Goal: Task Accomplishment & Management: Manage account settings

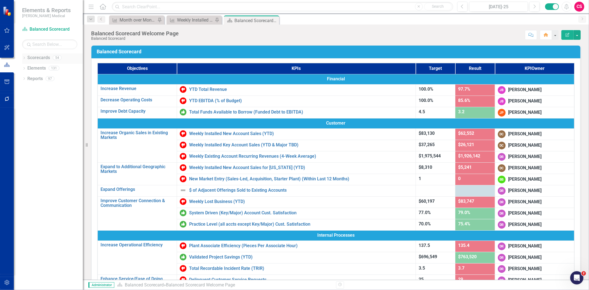
click at [46, 55] on link "Scorecards" at bounding box center [38, 58] width 23 height 6
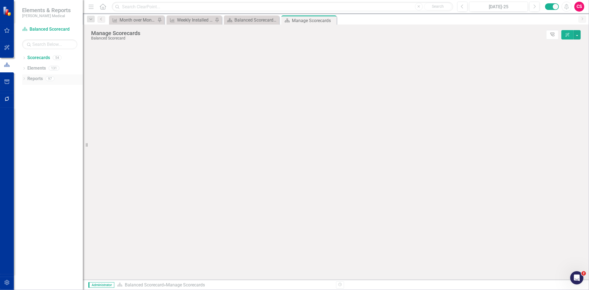
click at [38, 76] on link "Reports" at bounding box center [34, 79] width 15 height 6
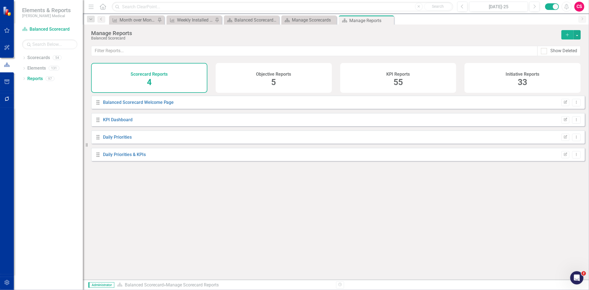
drag, startPoint x: 540, startPoint y: 54, endPoint x: 548, endPoint y: 48, distance: 10.0
click at [541, 54] on div "Show Deleted" at bounding box center [558, 51] width 43 height 10
click at [548, 49] on div "Show Deleted" at bounding box center [559, 51] width 36 height 6
click at [545, 51] on div at bounding box center [544, 51] width 6 height 6
click at [544, 51] on input "Show Deleted" at bounding box center [543, 50] width 4 height 4
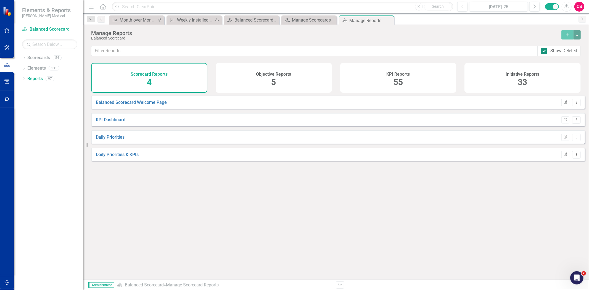
click at [545, 51] on div at bounding box center [544, 51] width 6 height 6
click at [544, 51] on input "Show Deleted" at bounding box center [543, 50] width 4 height 4
checkbox input "false"
click at [286, 80] on div "Objective Reports 5" at bounding box center [274, 78] width 116 height 30
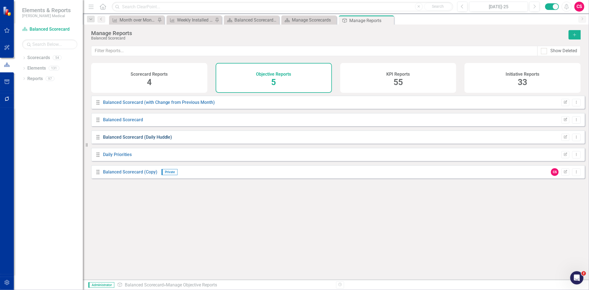
click at [156, 140] on link "Balanced Scorecard (Daily Huddle)" at bounding box center [137, 136] width 69 height 5
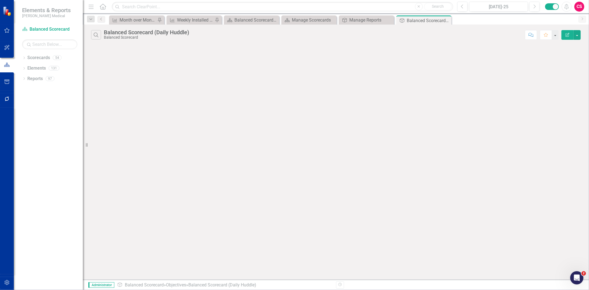
click at [569, 35] on icon "button" at bounding box center [567, 35] width 4 height 4
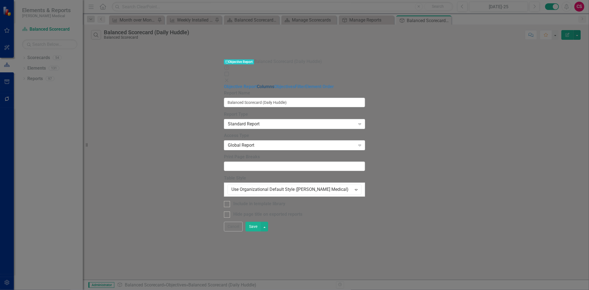
click at [257, 84] on link "Columns" at bounding box center [265, 86] width 17 height 5
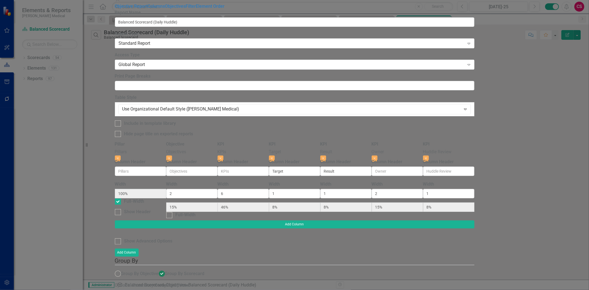
click at [120, 2] on icon "Close" at bounding box center [118, 0] width 6 height 4
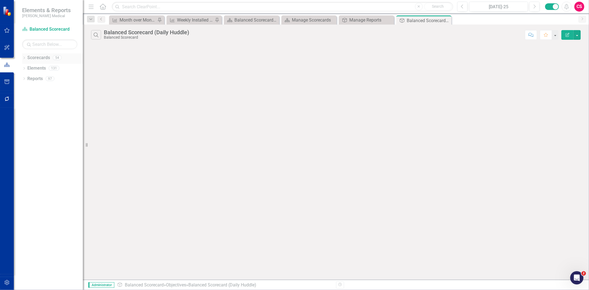
click at [46, 57] on link "Scorecards" at bounding box center [38, 58] width 23 height 6
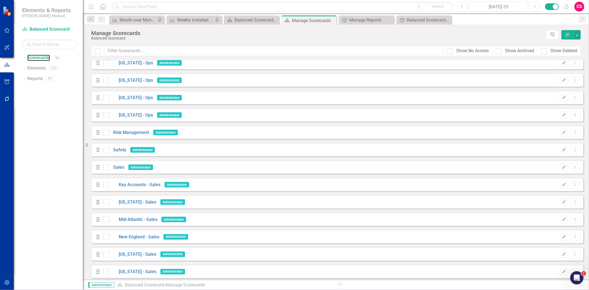
scroll to position [719, 0]
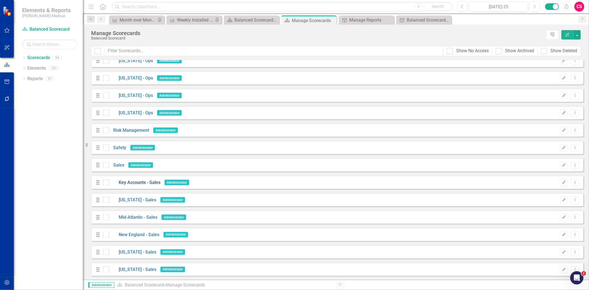
click at [137, 183] on link "Key Accounts - Sales" at bounding box center [134, 182] width 51 height 6
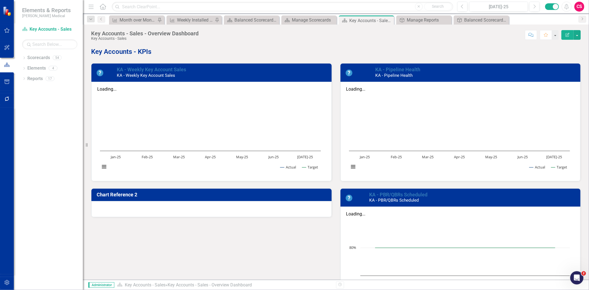
click at [140, 206] on div at bounding box center [211, 209] width 240 height 16
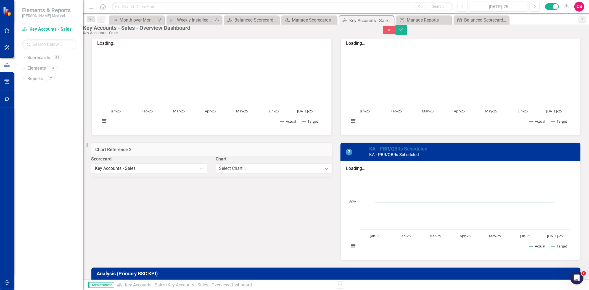
scroll to position [153, 0]
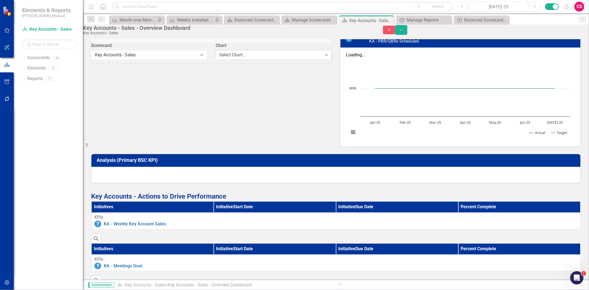
click at [221, 58] on div "Select Chart..." at bounding box center [232, 55] width 27 height 6
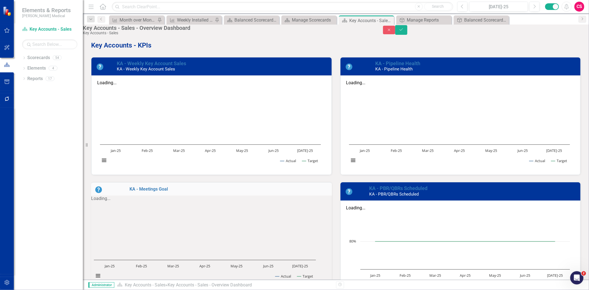
scroll to position [0, 0]
click at [407, 34] on button "Save" at bounding box center [401, 30] width 12 height 10
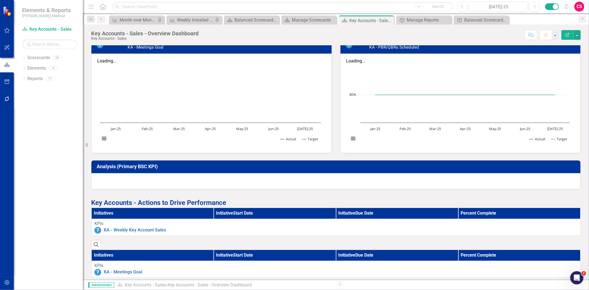
scroll to position [153, 0]
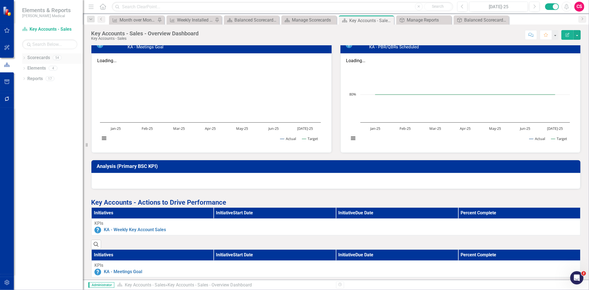
click at [42, 61] on link "Scorecards" at bounding box center [38, 58] width 23 height 6
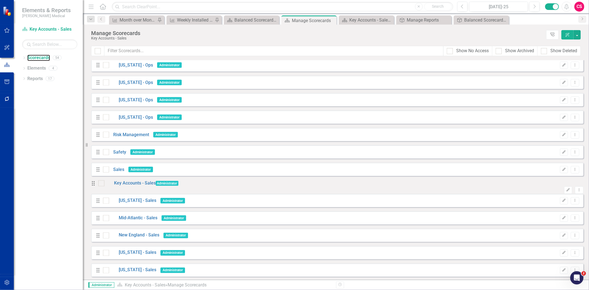
scroll to position [719, 0]
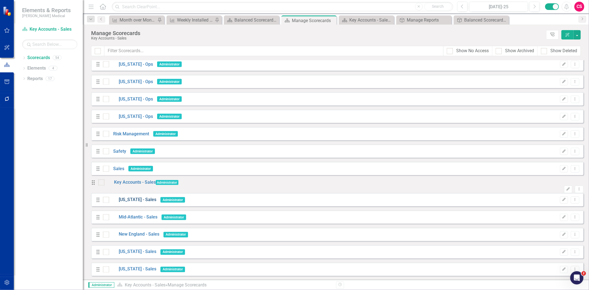
click at [131, 196] on link "[US_STATE] - Sales" at bounding box center [132, 199] width 47 height 6
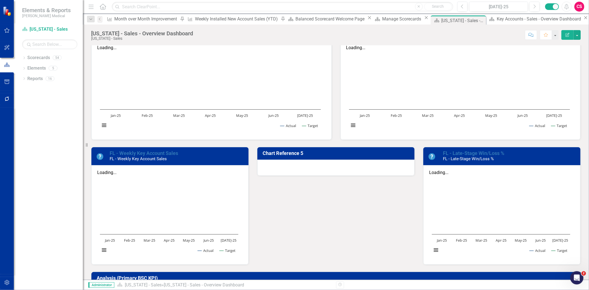
scroll to position [31, 0]
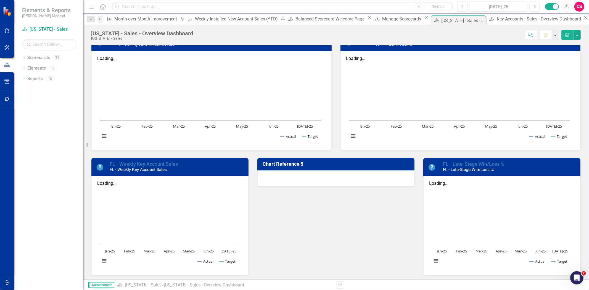
click at [307, 177] on div at bounding box center [335, 178] width 157 height 16
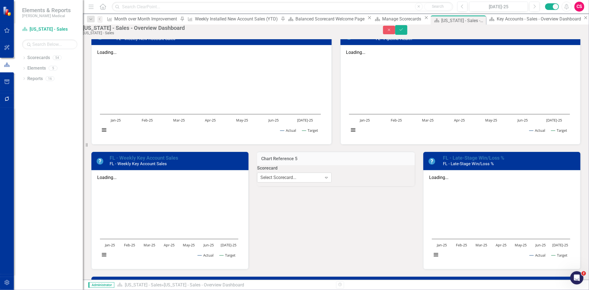
click at [296, 181] on div "Select Scorecard..." at bounding box center [278, 177] width 36 height 6
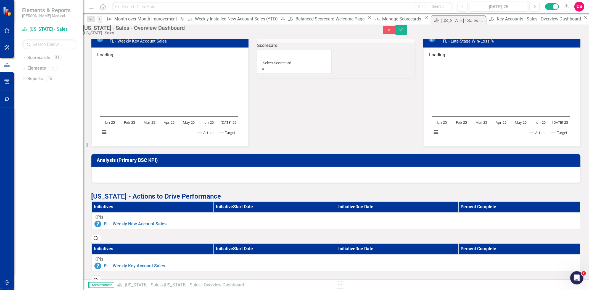
scroll to position [457, 0]
drag, startPoint x: 300, startPoint y: 115, endPoint x: 301, endPoint y: 112, distance: 2.9
click at [350, 58] on div "Select Chart..." at bounding box center [356, 55] width 27 height 6
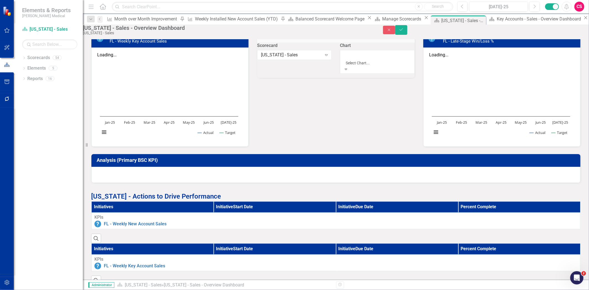
scroll to position [53, 0]
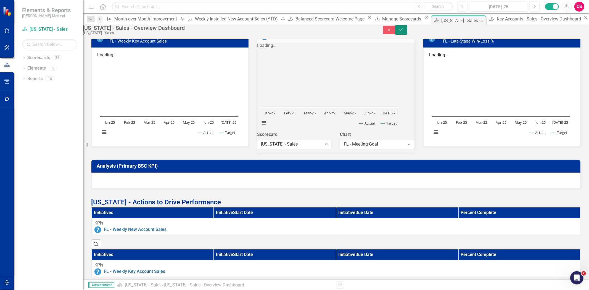
click at [407, 34] on button "Save" at bounding box center [401, 30] width 12 height 10
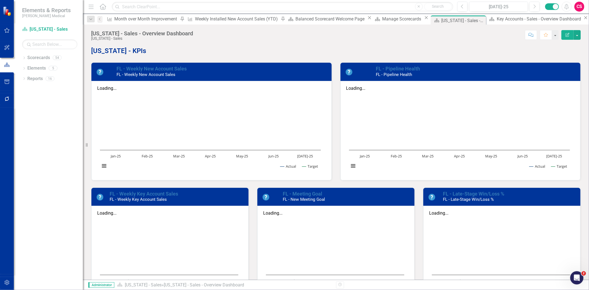
scroll to position [0, 0]
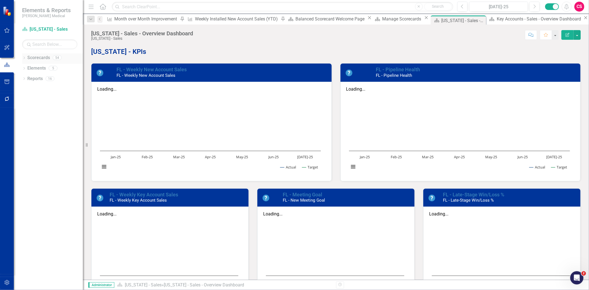
click at [46, 56] on link "Scorecards" at bounding box center [38, 58] width 23 height 6
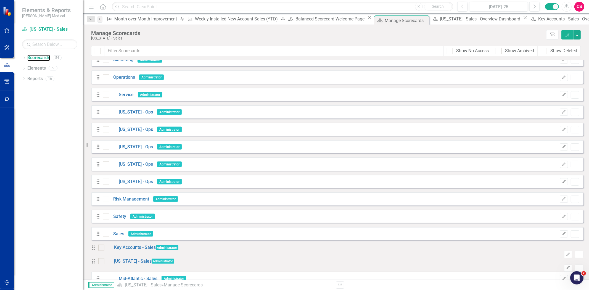
scroll to position [719, 0]
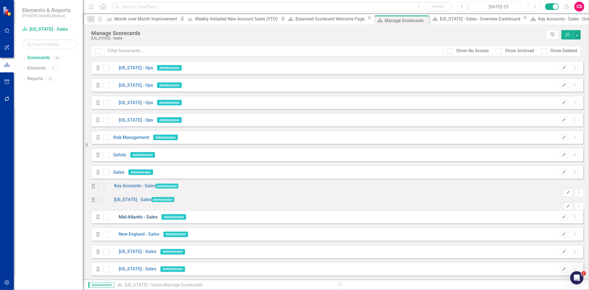
click at [126, 217] on link "Mid-Atlantic - Sales" at bounding box center [133, 217] width 48 height 6
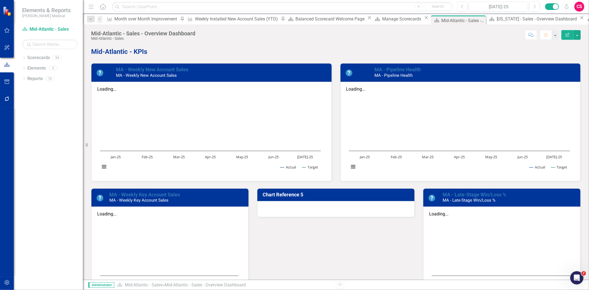
scroll to position [31, 0]
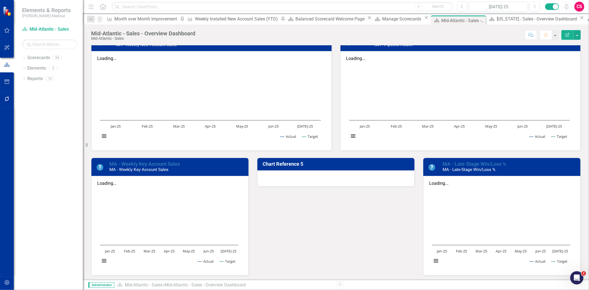
click at [307, 178] on div at bounding box center [335, 178] width 157 height 16
click at [306, 178] on div at bounding box center [335, 178] width 157 height 16
click at [305, 178] on div at bounding box center [335, 178] width 157 height 16
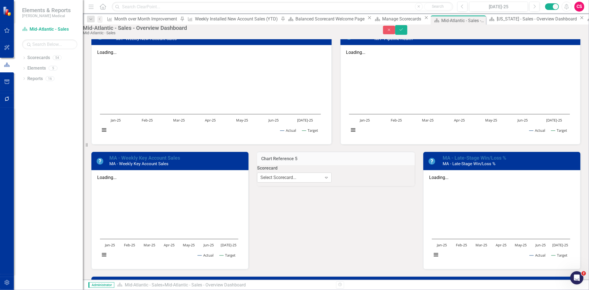
click at [296, 181] on div "Select Scorecard..." at bounding box center [278, 177] width 36 height 6
click at [347, 181] on div "Select Chart..." at bounding box center [356, 177] width 27 height 6
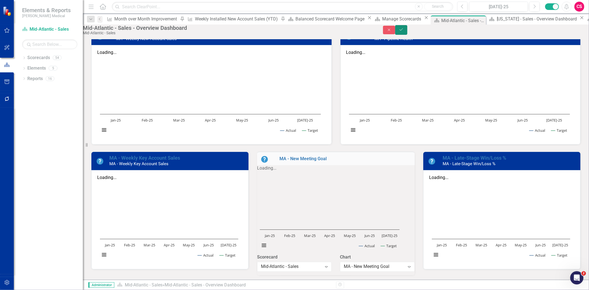
click at [407, 35] on button "Save" at bounding box center [401, 30] width 12 height 10
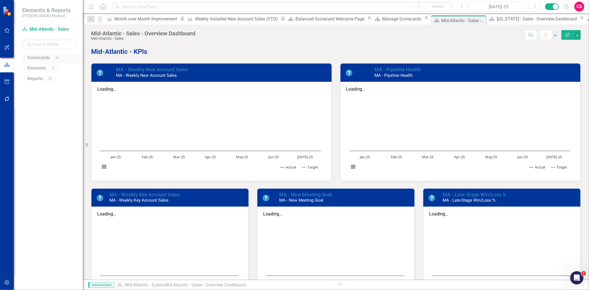
click at [44, 56] on link "Scorecards" at bounding box center [38, 58] width 23 height 6
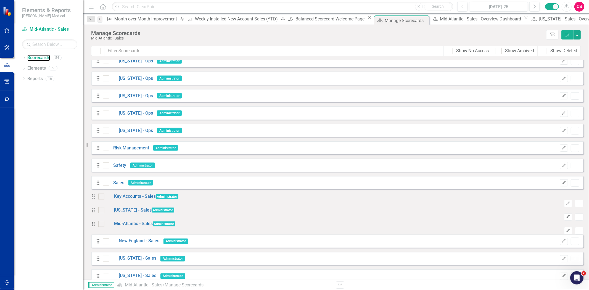
scroll to position [719, 0]
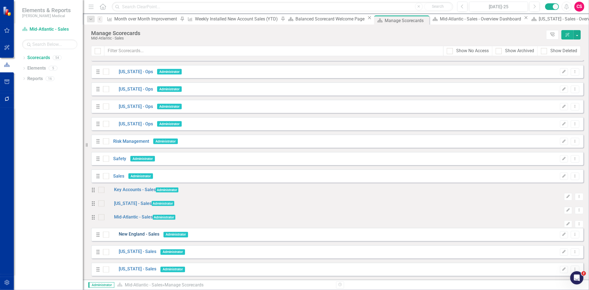
click at [137, 235] on link "New England - Sales" at bounding box center [134, 234] width 50 height 6
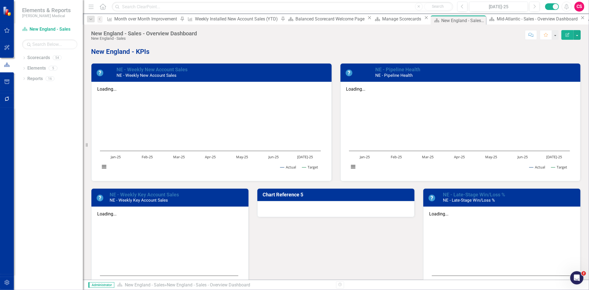
scroll to position [92, 0]
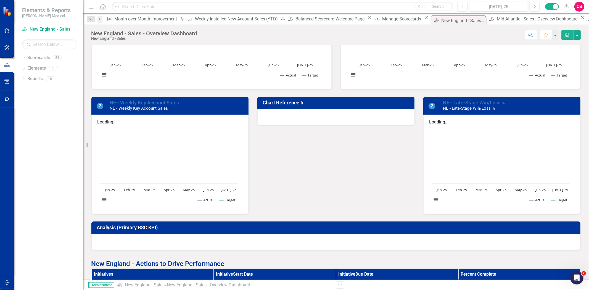
click at [306, 115] on div at bounding box center [335, 117] width 157 height 16
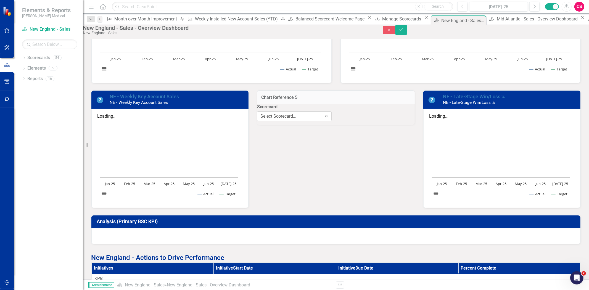
click at [321, 121] on div "Expand" at bounding box center [326, 116] width 10 height 9
drag, startPoint x: 291, startPoint y: 191, endPoint x: 340, endPoint y: 142, distance: 69.5
click at [356, 119] on div "Select Chart..." at bounding box center [356, 116] width 27 height 6
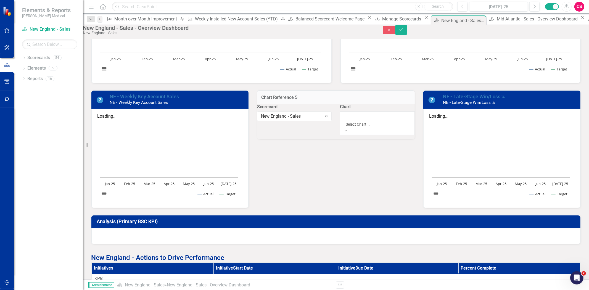
scroll to position [53, 0]
drag, startPoint x: 363, startPoint y: 210, endPoint x: 390, endPoint y: 177, distance: 42.7
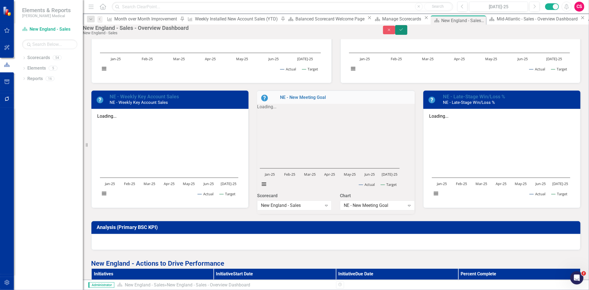
click at [403, 31] on icon "Save" at bounding box center [401, 30] width 5 height 4
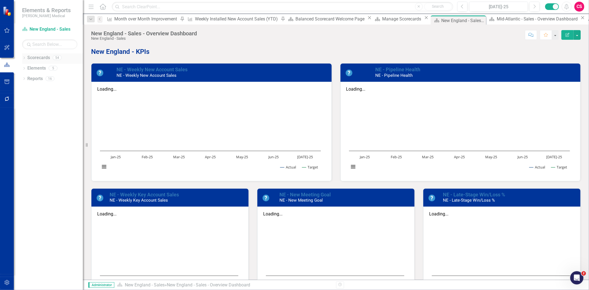
click at [42, 57] on link "Scorecards" at bounding box center [38, 58] width 23 height 6
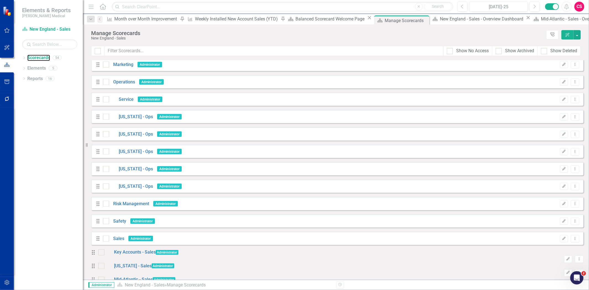
scroll to position [719, 0]
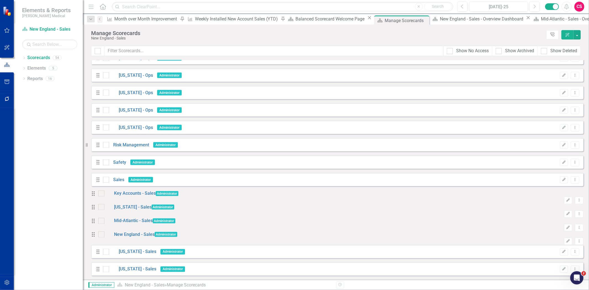
click at [134, 248] on div "Drag [US_STATE] - Sales Administrator Edit Dropdown Menu" at bounding box center [337, 251] width 492 height 13
click at [136, 250] on link "[US_STATE] - Sales" at bounding box center [132, 252] width 47 height 6
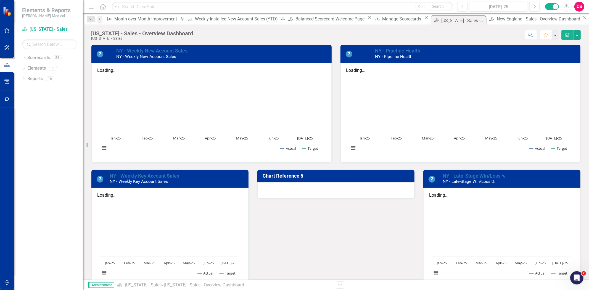
scroll to position [61, 0]
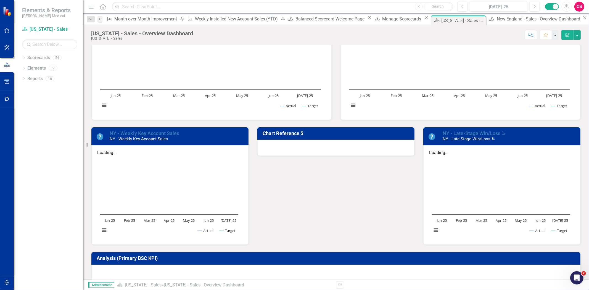
click at [286, 147] on div at bounding box center [335, 148] width 157 height 16
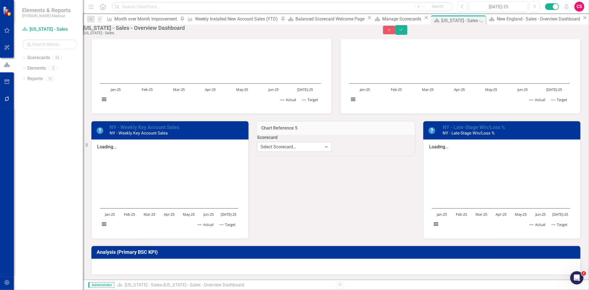
click at [294, 152] on div "Select Scorecard... Expand" at bounding box center [294, 147] width 75 height 10
click at [349, 150] on div "Select Chart..." at bounding box center [356, 147] width 27 height 6
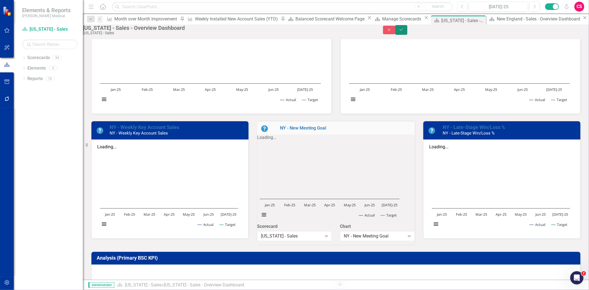
click at [407, 33] on button "Save" at bounding box center [401, 30] width 12 height 10
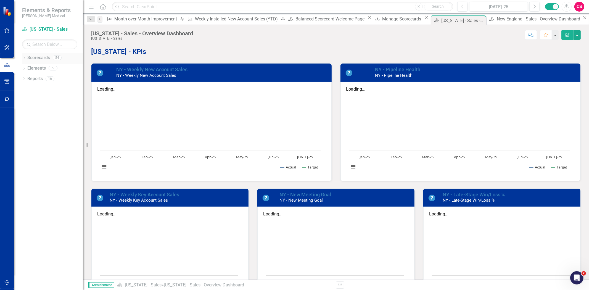
click at [34, 56] on link "Scorecards" at bounding box center [38, 58] width 23 height 6
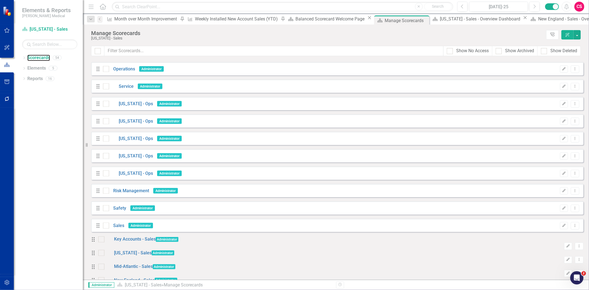
scroll to position [719, 0]
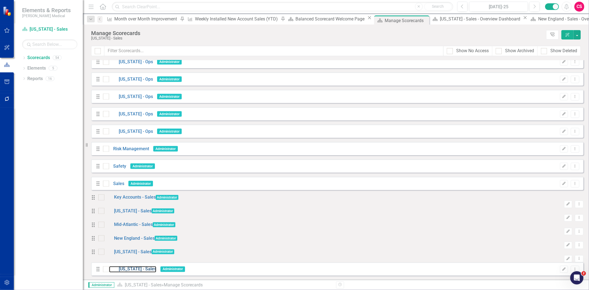
drag, startPoint x: 131, startPoint y: 268, endPoint x: 32, endPoint y: 228, distance: 106.8
click at [131, 269] on link "[US_STATE] - Sales" at bounding box center [132, 269] width 47 height 6
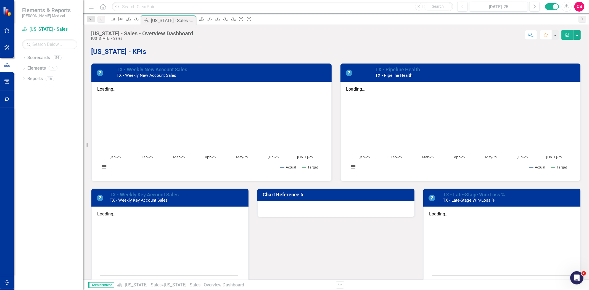
click at [297, 213] on div at bounding box center [335, 209] width 157 height 16
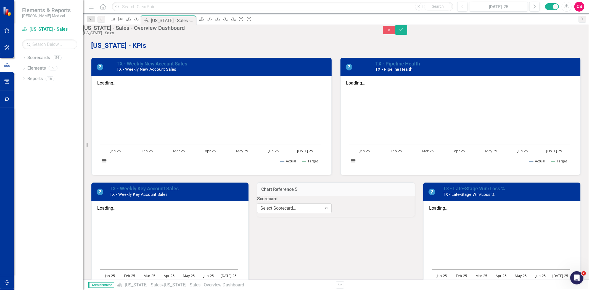
click at [299, 213] on div "Select Scorecard... Expand" at bounding box center [294, 208] width 75 height 10
click at [347, 211] on div "Select Chart..." at bounding box center [356, 208] width 27 height 6
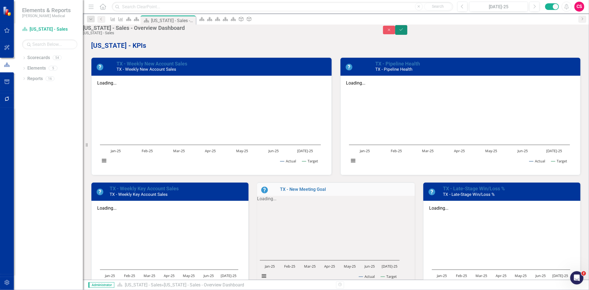
click at [407, 35] on button "Save" at bounding box center [401, 30] width 12 height 10
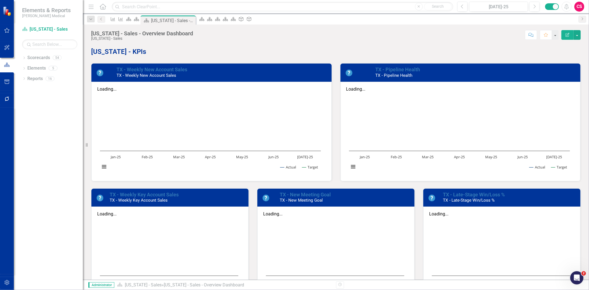
click at [39, 53] on div "Scorecard [US_STATE] - Sales Search Dropdown Scorecards 54 Dropdown Balanced Sc…" at bounding box center [48, 157] width 69 height 265
click at [40, 53] on div "Scorecard [US_STATE] - Sales Search Dropdown Scorecards 54 Dropdown Balanced Sc…" at bounding box center [48, 157] width 69 height 265
click at [42, 56] on link "Scorecards" at bounding box center [38, 58] width 23 height 6
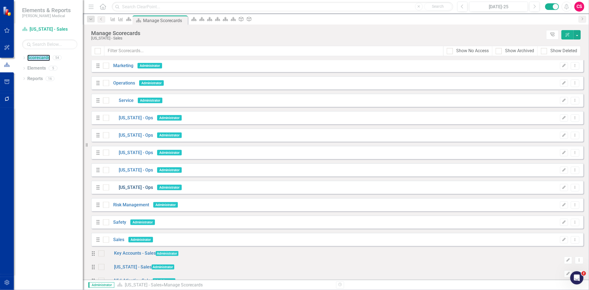
scroll to position [674, 0]
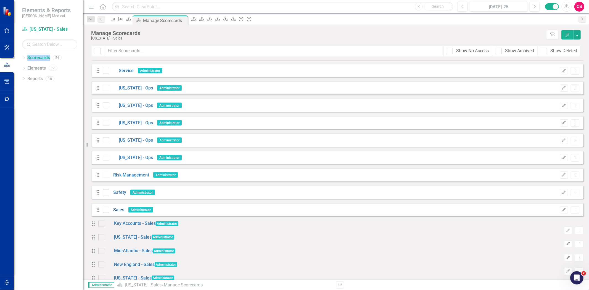
click at [119, 209] on link "Sales" at bounding box center [116, 210] width 15 height 6
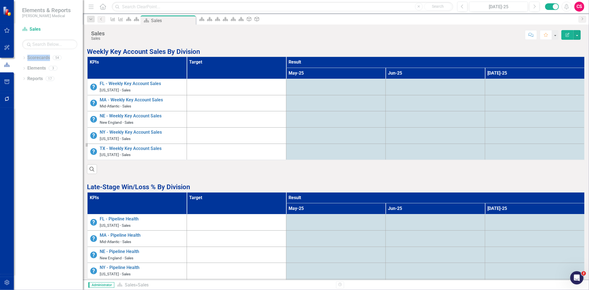
click at [246, 56] on p "Weekly Key Account Sales By Division" at bounding box center [336, 51] width 498 height 10
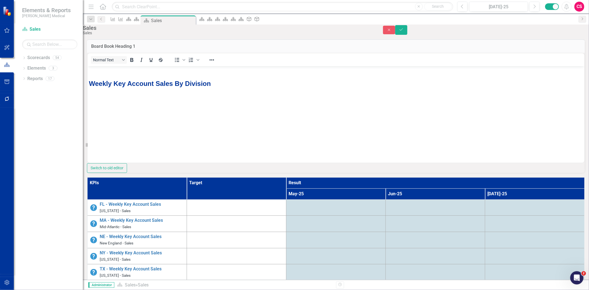
click at [228, 205] on div "KPIs Target Result May-25 Jun-25 [DATE]-25 [GEOGRAPHIC_DATA] - Weekly Key Accou…" at bounding box center [336, 235] width 506 height 117
click at [391, 31] on icon "Close" at bounding box center [388, 30] width 5 height 4
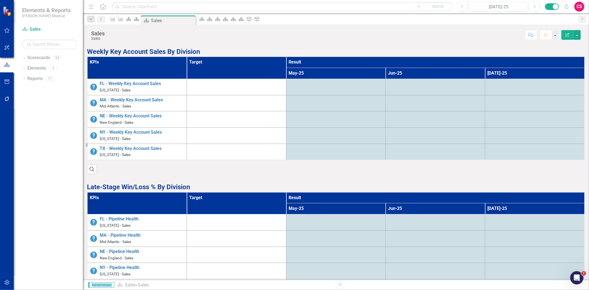
click at [286, 68] on th "Result" at bounding box center [435, 62] width 298 height 11
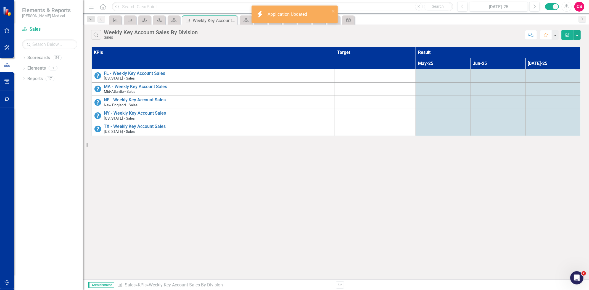
click at [564, 35] on button "Edit Report" at bounding box center [567, 35] width 12 height 10
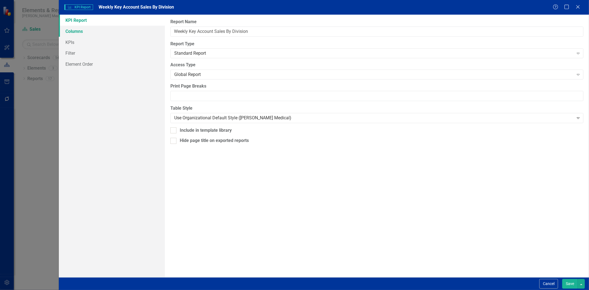
click at [127, 31] on link "Columns" at bounding box center [112, 31] width 106 height 11
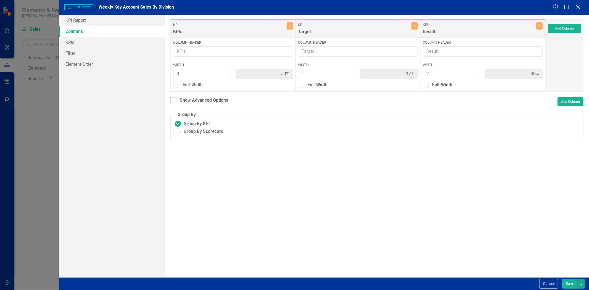
click at [580, 6] on icon "Close" at bounding box center [577, 6] width 7 height 5
